Goal: Task Accomplishment & Management: Complete application form

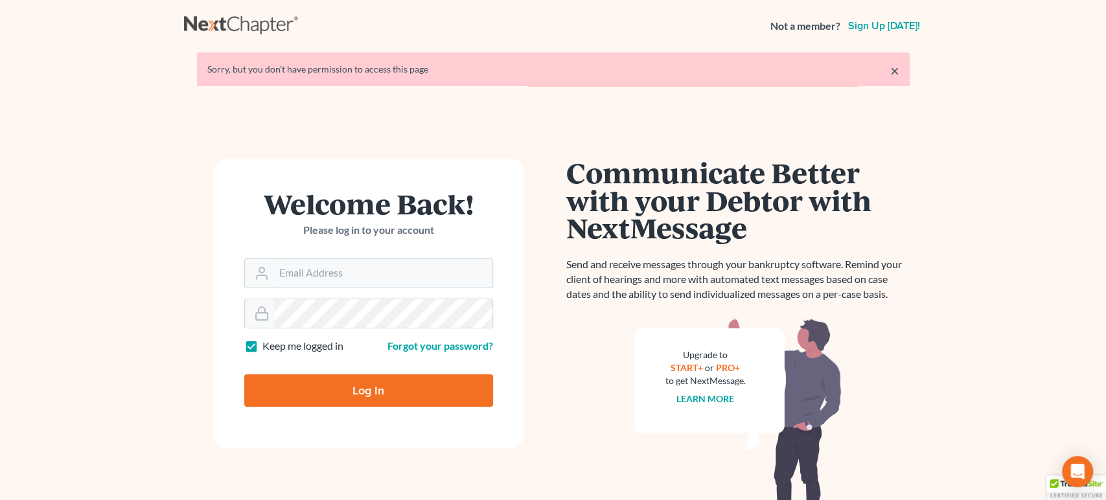
type input "[PERSON_NAME][EMAIL_ADDRESS][DOMAIN_NAME]"
click at [391, 380] on input "Log In" at bounding box center [368, 390] width 249 height 32
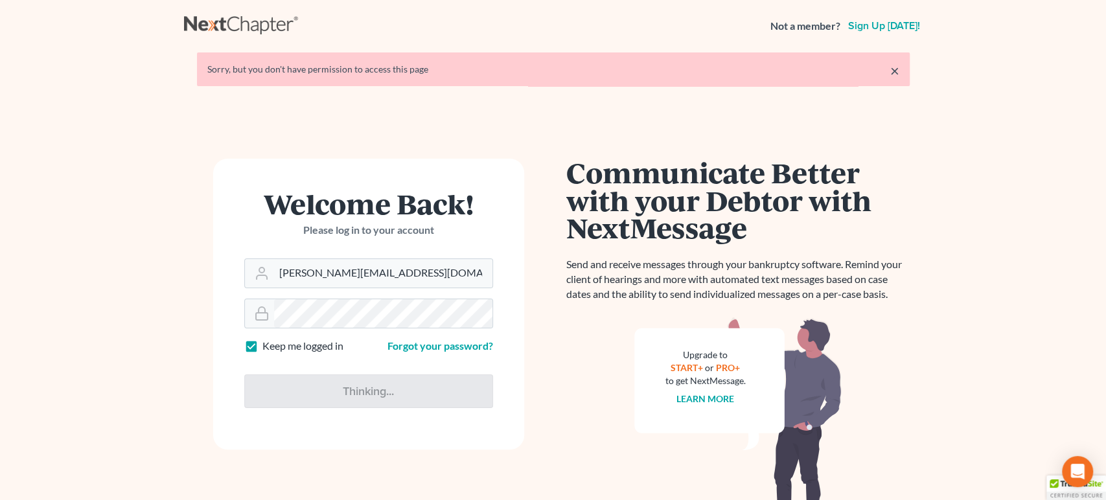
type input "Thinking..."
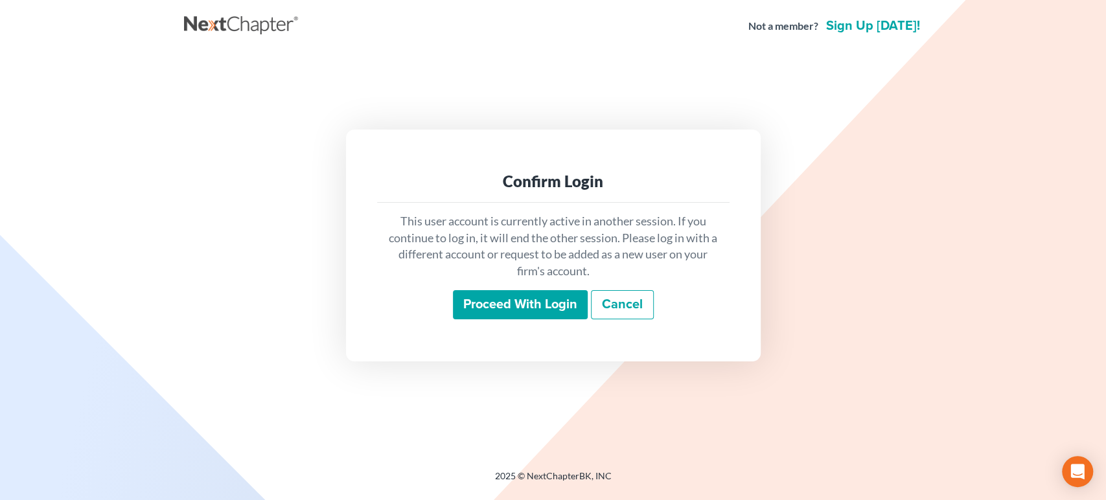
click at [558, 290] on input "Proceed with login" at bounding box center [520, 305] width 135 height 30
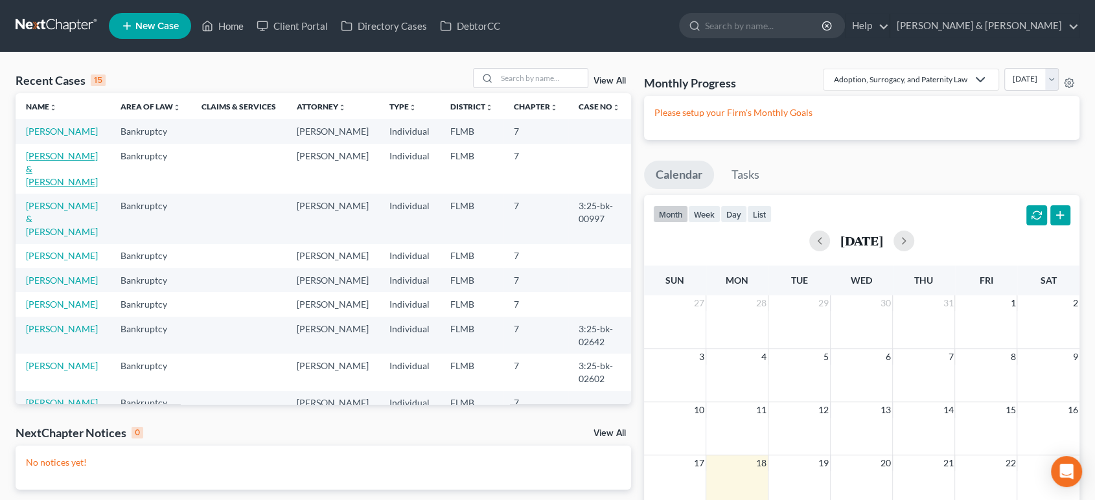
click at [62, 178] on link "[PERSON_NAME] & [PERSON_NAME]" at bounding box center [62, 168] width 72 height 37
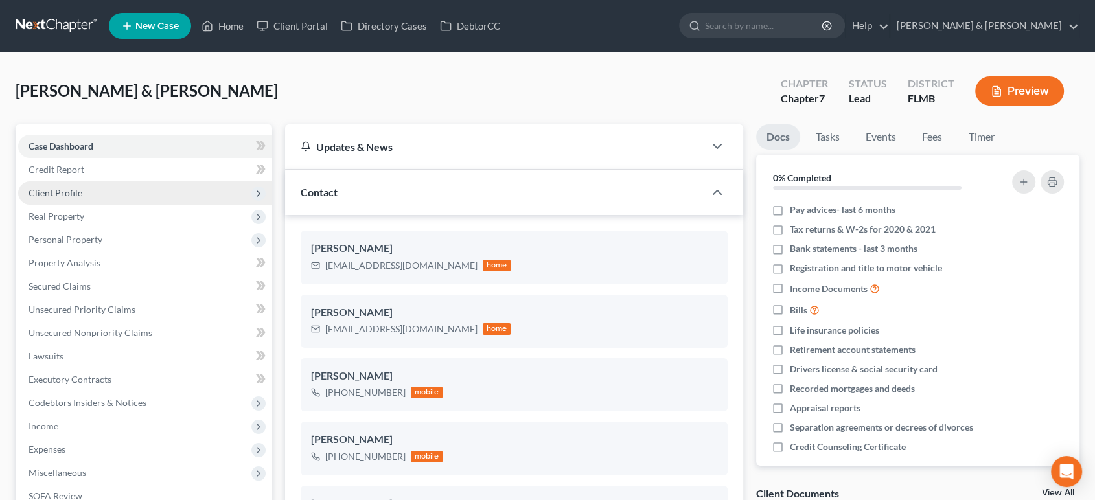
click at [67, 190] on span "Client Profile" at bounding box center [56, 192] width 54 height 11
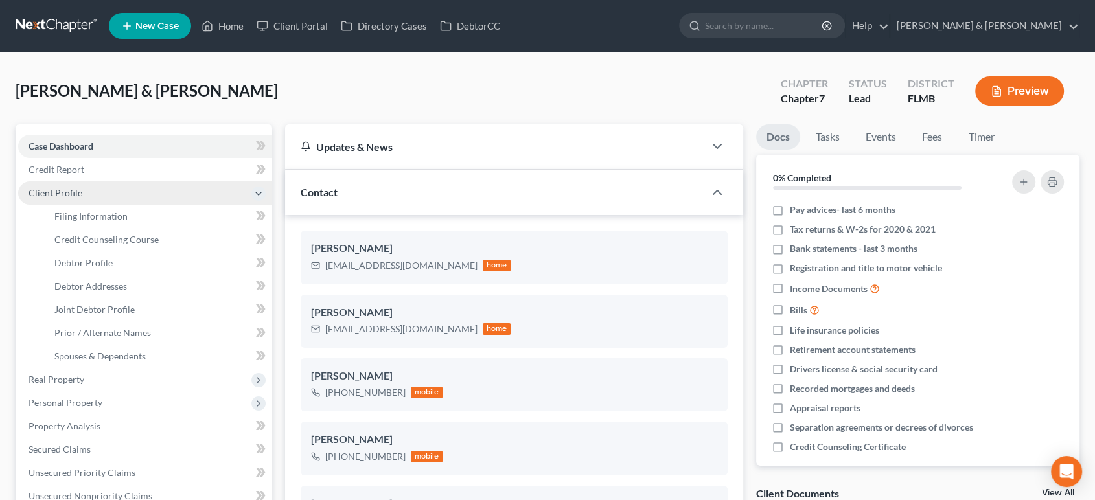
click at [67, 190] on span "Client Profile" at bounding box center [56, 192] width 54 height 11
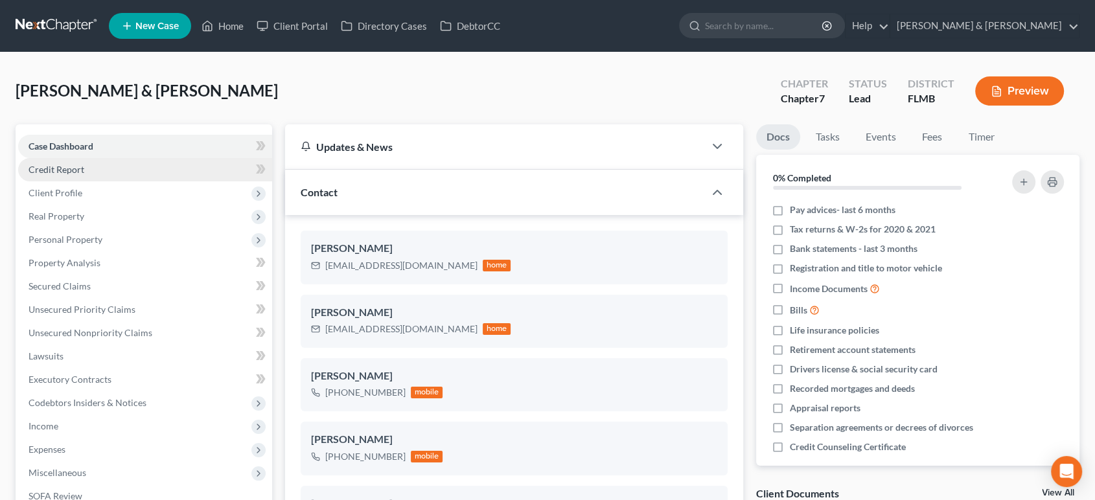
click at [62, 159] on link "Credit Report" at bounding box center [145, 169] width 254 height 23
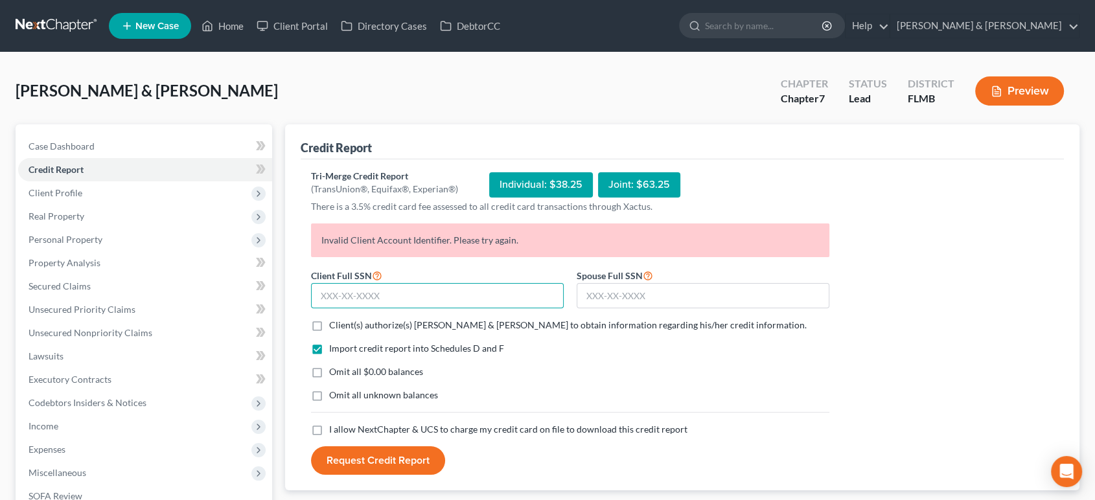
click at [371, 301] on input "text" at bounding box center [437, 296] width 253 height 26
click at [370, 320] on span "Client(s) authorize(s) Dwyer & Knight to obtain information regarding his/her c…" at bounding box center [567, 324] width 477 height 11
click at [343, 320] on input "Client(s) authorize(s) Dwyer & Knight to obtain information regarding his/her c…" at bounding box center [338, 323] width 8 height 8
checkbox input "true"
click at [372, 368] on span "Omit all $0.00 balances" at bounding box center [376, 371] width 94 height 11
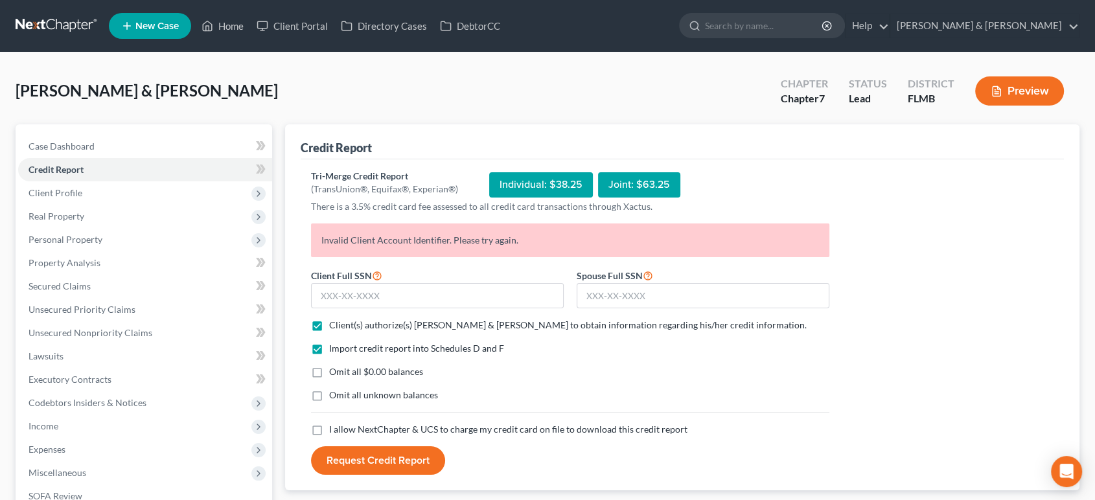
click at [343, 368] on input "Omit all $0.00 balances" at bounding box center [338, 369] width 8 height 8
checkbox input "true"
click at [367, 393] on span "Omit all unknown balances" at bounding box center [383, 394] width 109 height 11
click at [343, 393] on input "Omit all unknown balances" at bounding box center [338, 393] width 8 height 8
checkbox input "true"
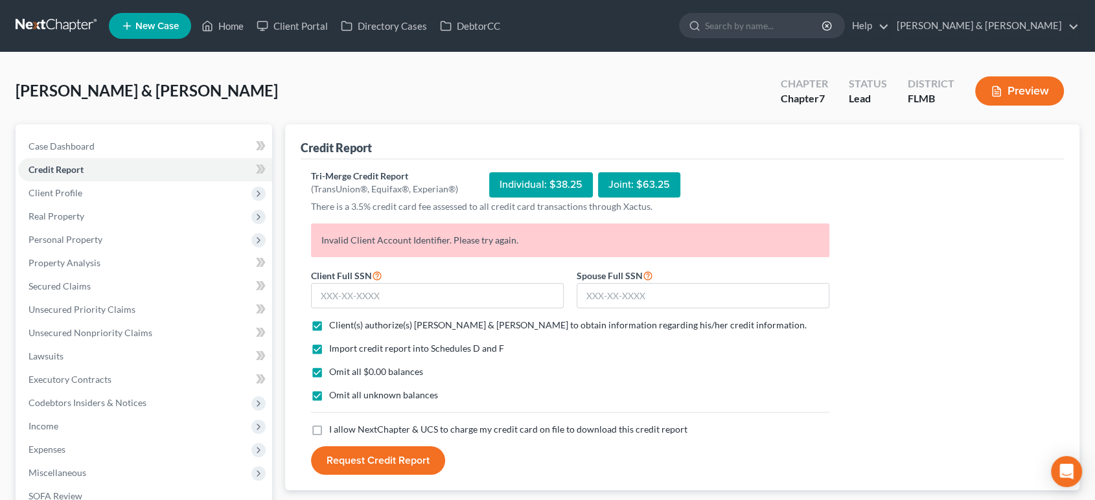
click at [358, 433] on span "I allow NextChapter & UCS to charge my credit card on file to download this cre…" at bounding box center [508, 429] width 358 height 11
click at [343, 431] on input "I allow NextChapter & UCS to charge my credit card on file to download this cre…" at bounding box center [338, 427] width 8 height 8
checkbox input "true"
click at [349, 284] on input "text" at bounding box center [437, 296] width 253 height 26
click at [1057, 464] on div "Open Intercom Messenger" at bounding box center [1066, 472] width 34 height 34
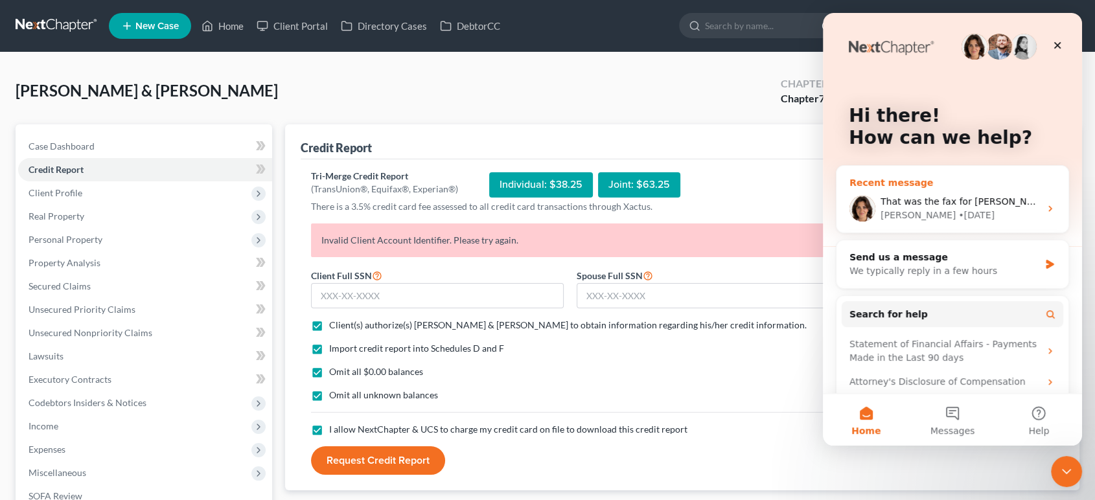
click at [954, 201] on span "That was the fax for Xactus Next Chapter Support directly." at bounding box center [1035, 201] width 310 height 10
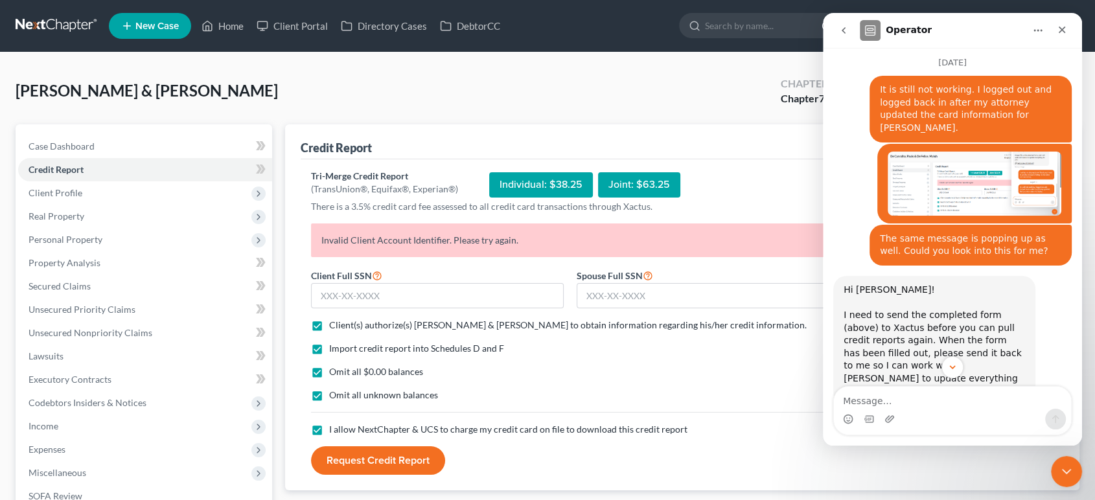
scroll to position [757, 0]
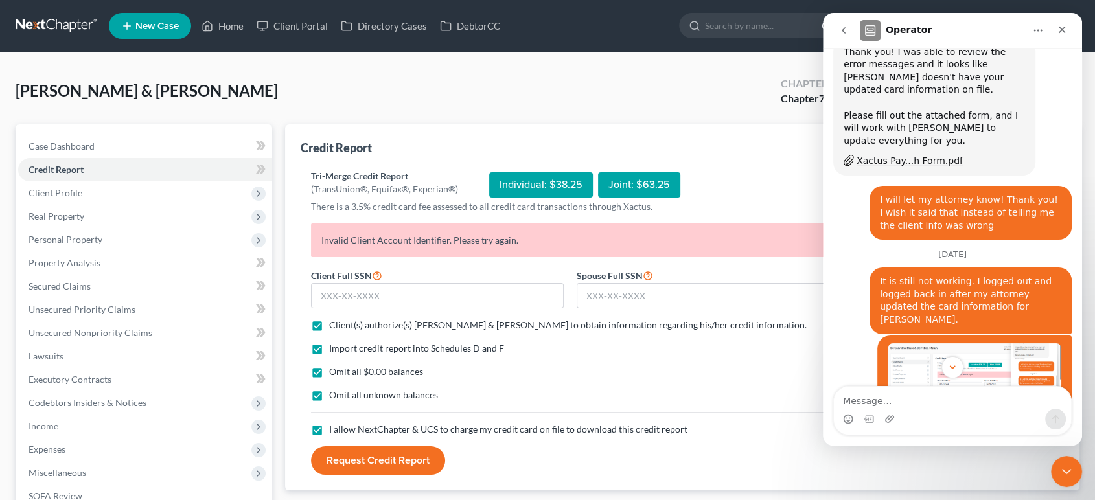
click at [980, 336] on div "Danielle • 4d ago" at bounding box center [974, 376] width 194 height 80
click at [982, 343] on img "Danielle says…" at bounding box center [975, 375] width 174 height 64
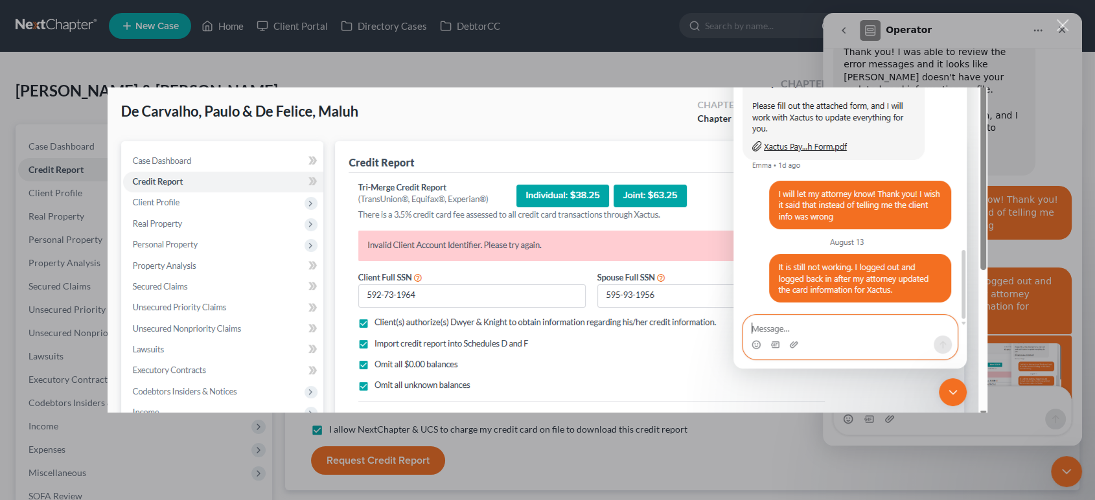
scroll to position [0, 0]
click at [984, 281] on img "Close" at bounding box center [548, 249] width 880 height 325
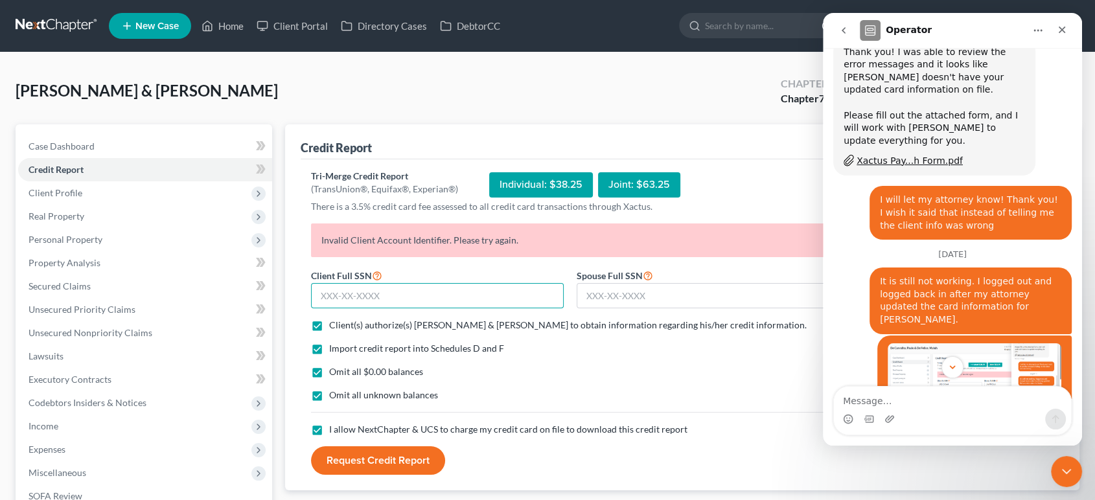
click at [508, 288] on input "text" at bounding box center [437, 296] width 253 height 26
type input "592-73-1964"
click at [897, 343] on img "Danielle says…" at bounding box center [975, 375] width 174 height 64
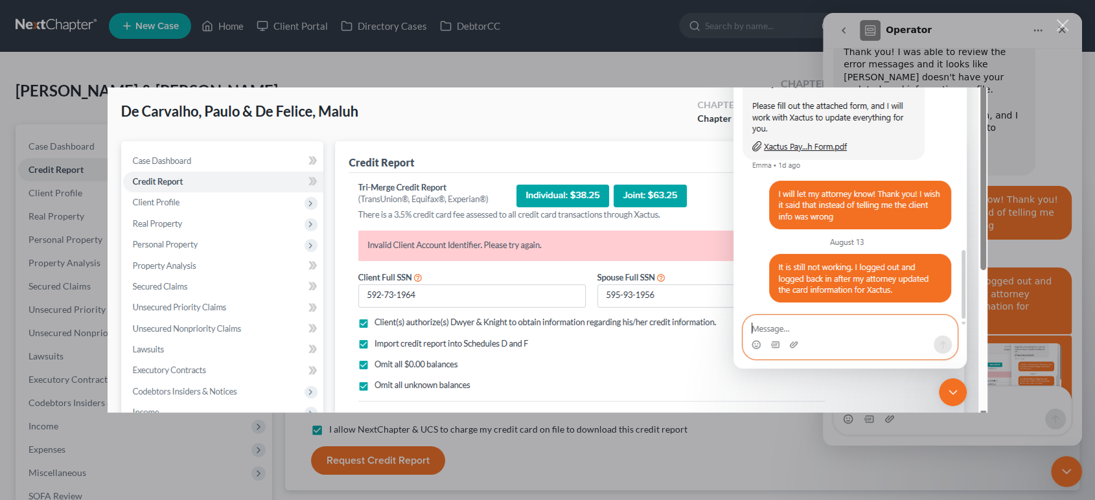
click at [821, 418] on div "Intercom messenger" at bounding box center [547, 250] width 1095 height 500
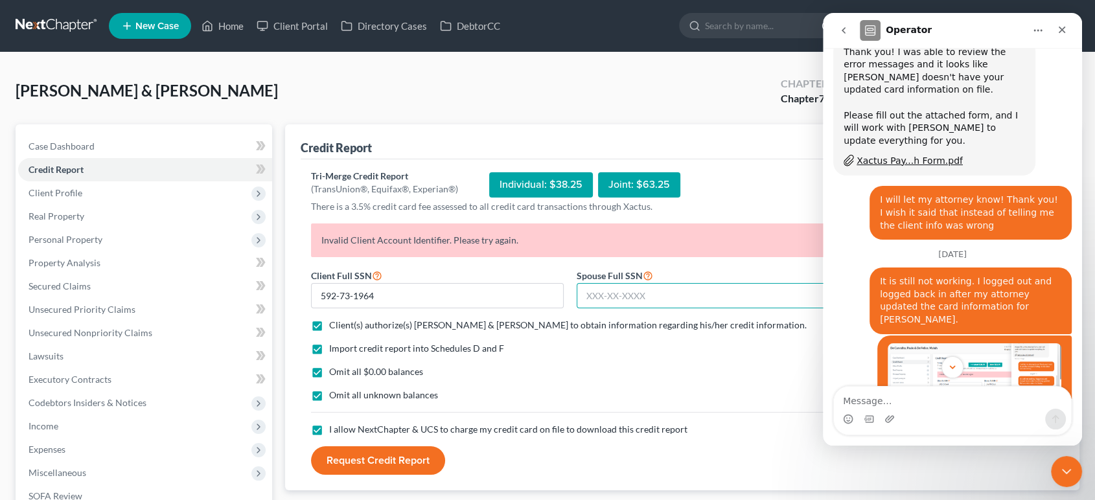
click at [607, 300] on input "text" at bounding box center [703, 296] width 253 height 26
type input "595-93-1956"
click at [985, 343] on img "Danielle says…" at bounding box center [975, 375] width 174 height 64
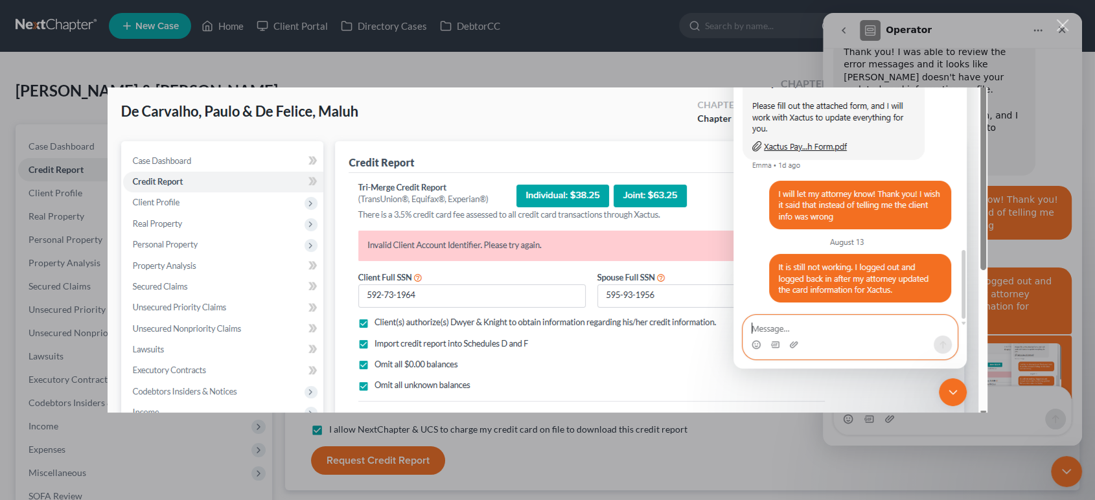
click at [754, 430] on div "Intercom messenger" at bounding box center [547, 250] width 1095 height 500
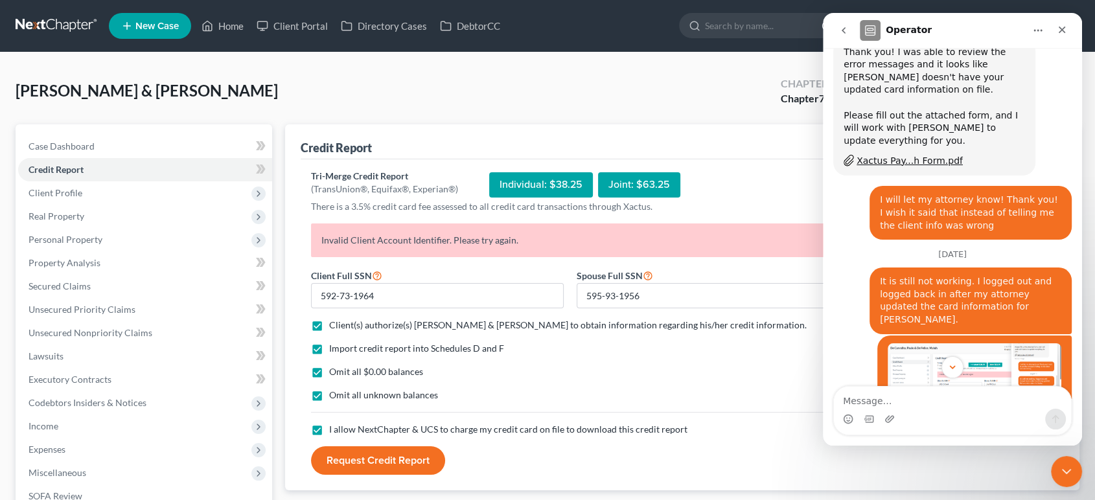
click at [406, 457] on button "Request Credit Report" at bounding box center [378, 460] width 134 height 29
click at [1066, 32] on icon "Close" at bounding box center [1062, 30] width 10 height 10
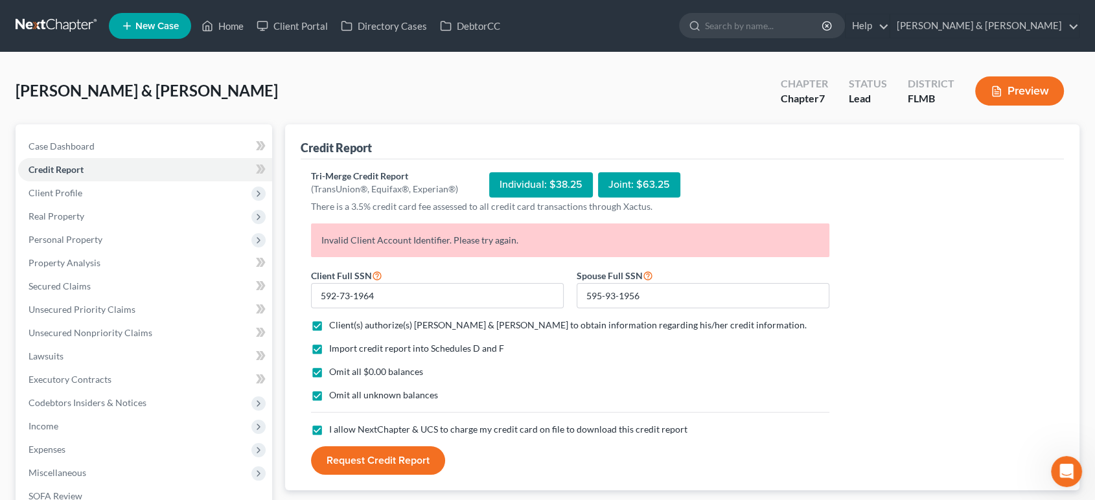
scroll to position [2388, 0]
click at [946, 308] on div "Tri-Merge Credit Report (TransUnion®, Equifax®, Experian®) Individual: $38.25 J…" at bounding box center [682, 323] width 743 height 306
click at [128, 193] on span "Client Profile" at bounding box center [145, 192] width 254 height 23
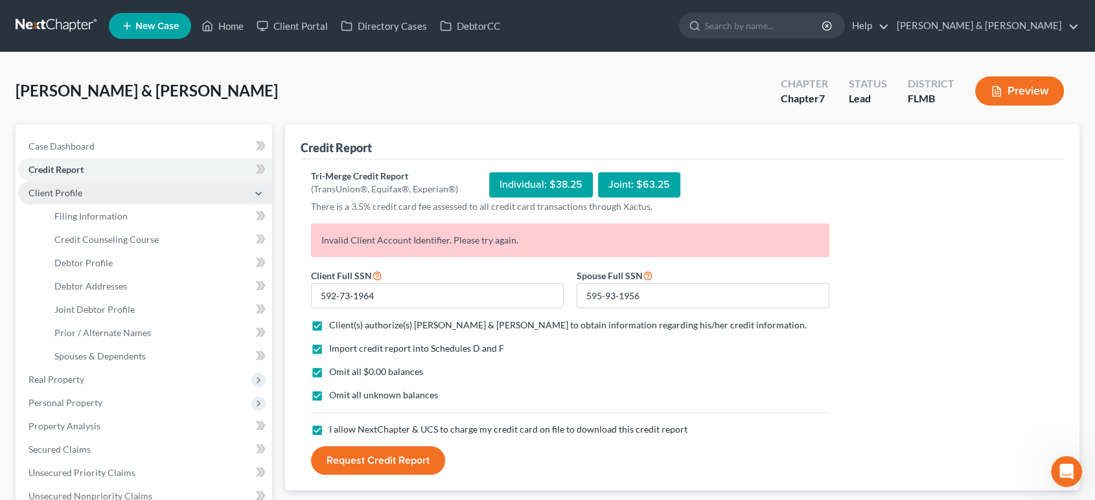
click at [130, 196] on span "Client Profile" at bounding box center [145, 192] width 254 height 23
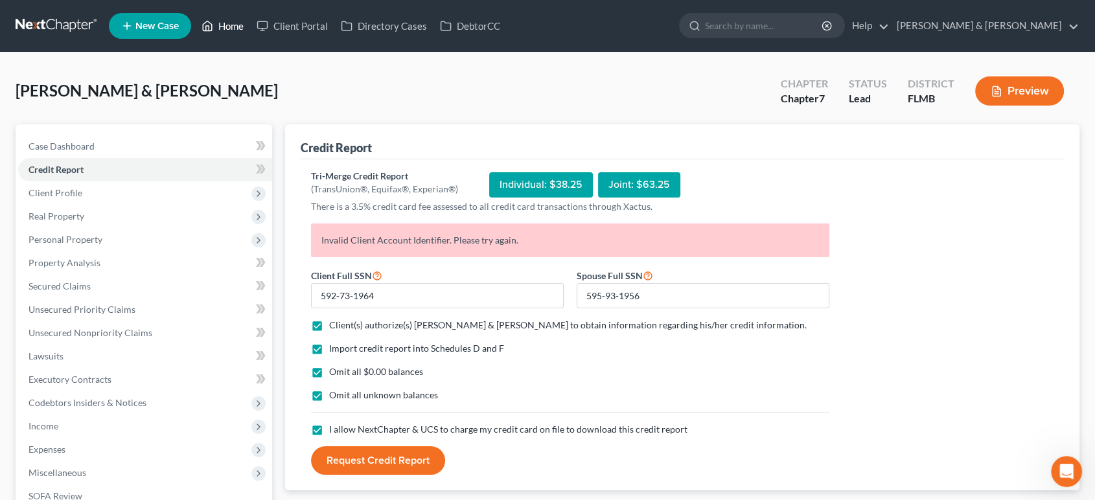
click at [207, 27] on polyline at bounding box center [207, 28] width 3 height 5
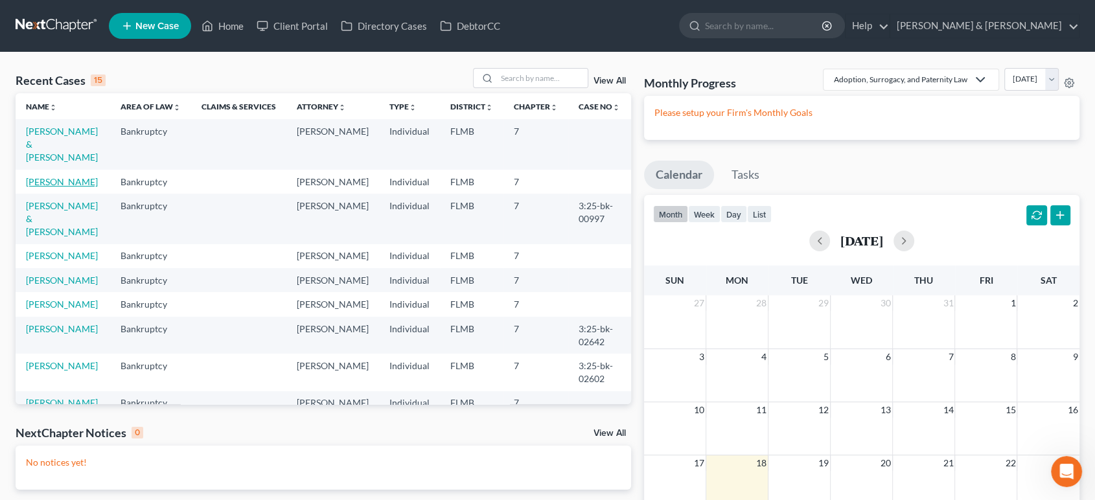
click at [82, 176] on link "Rouise-Moore, Sheila" at bounding box center [62, 181] width 72 height 11
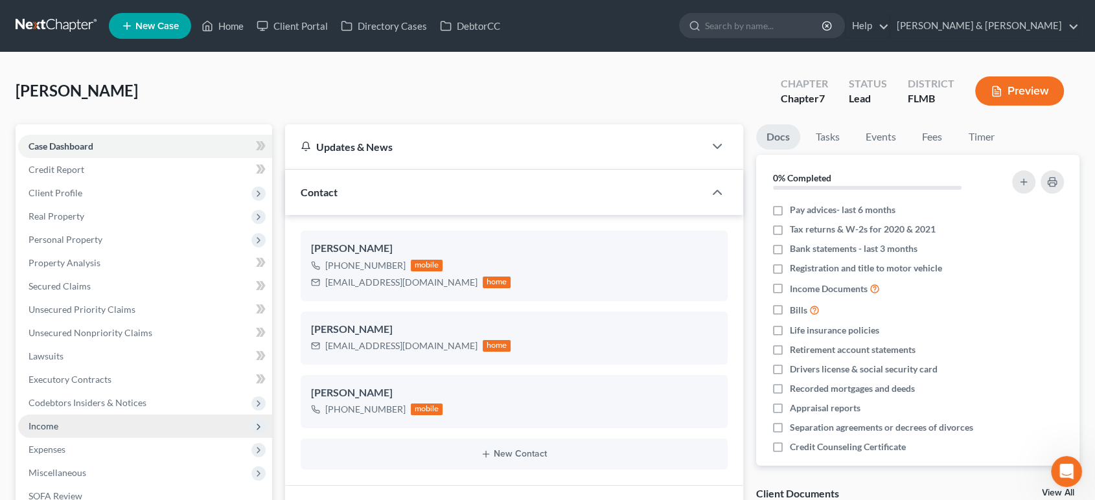
click at [128, 421] on span "Income" at bounding box center [145, 426] width 254 height 23
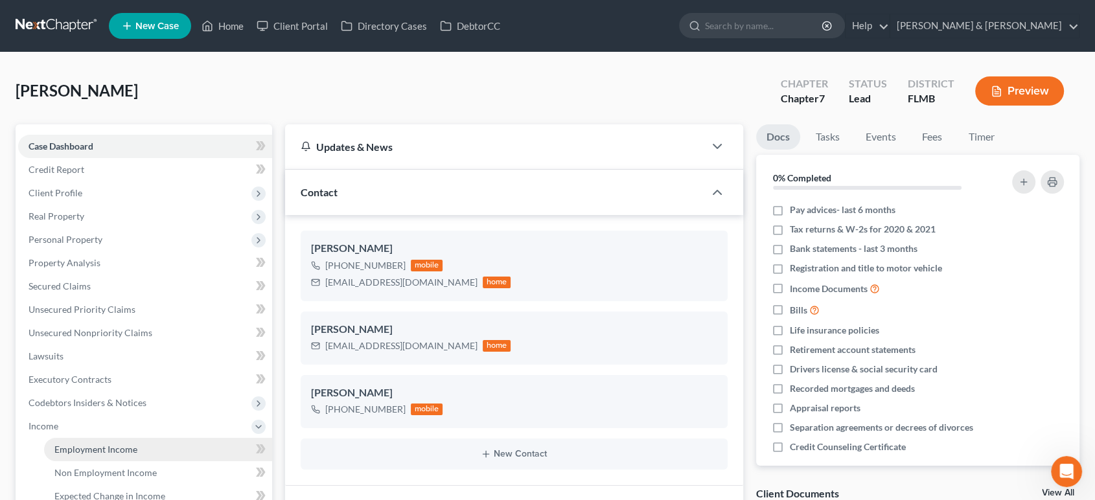
click at [126, 449] on span "Employment Income" at bounding box center [95, 449] width 83 height 11
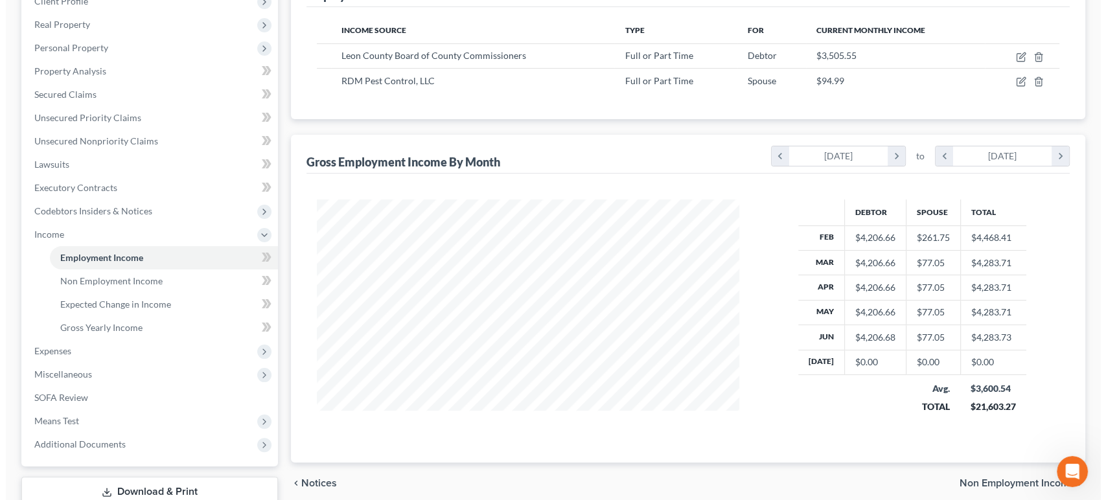
scroll to position [96, 0]
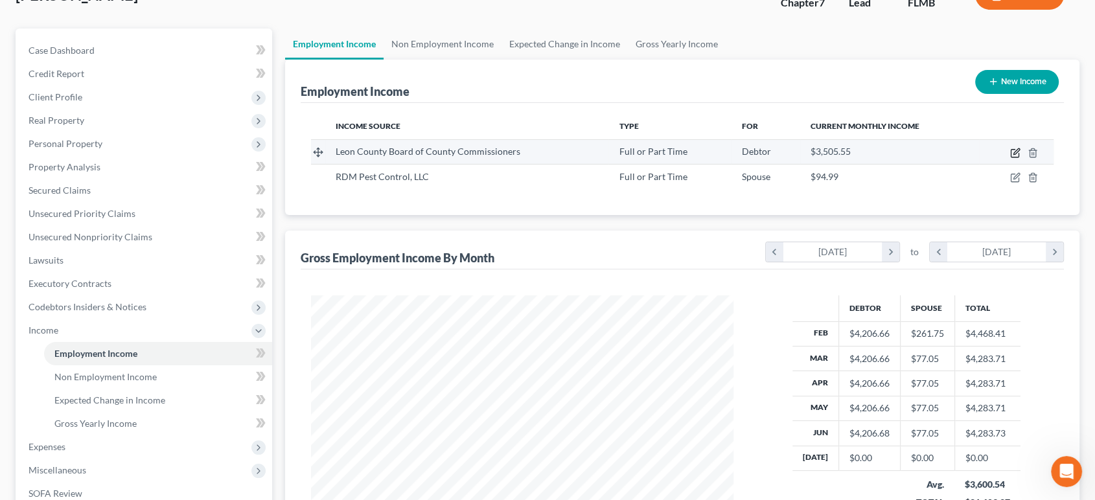
click at [1014, 152] on icon "button" at bounding box center [1016, 151] width 6 height 6
select select "0"
select select "9"
select select "2"
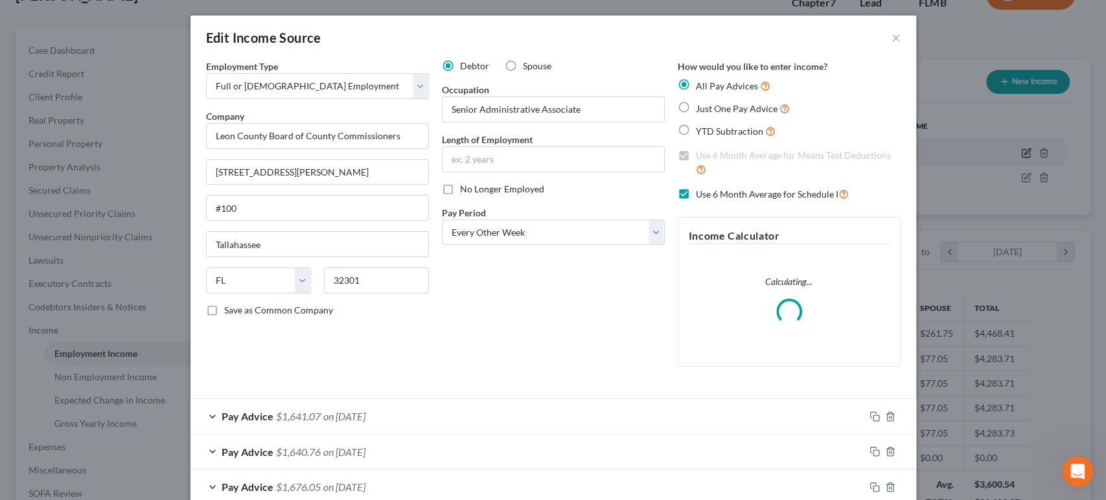
scroll to position [231, 453]
